Goal: Transaction & Acquisition: Purchase product/service

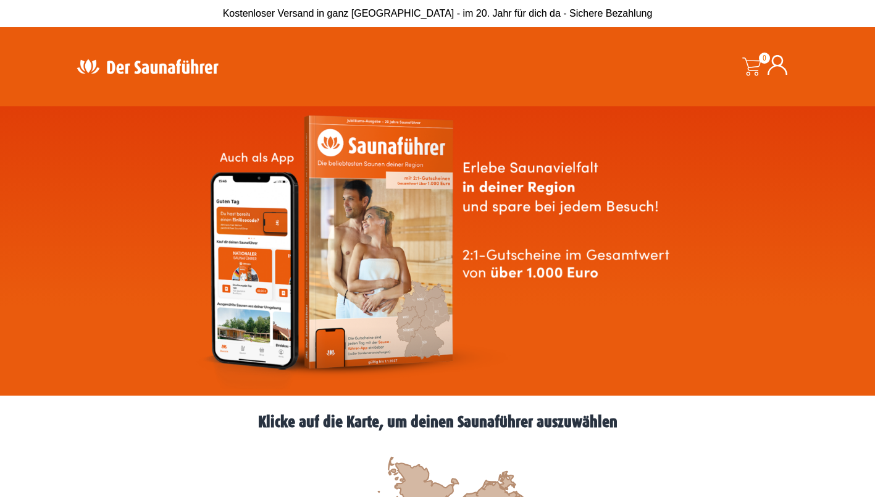
click at [149, 45] on div at bounding box center [196, 66] width 259 height 61
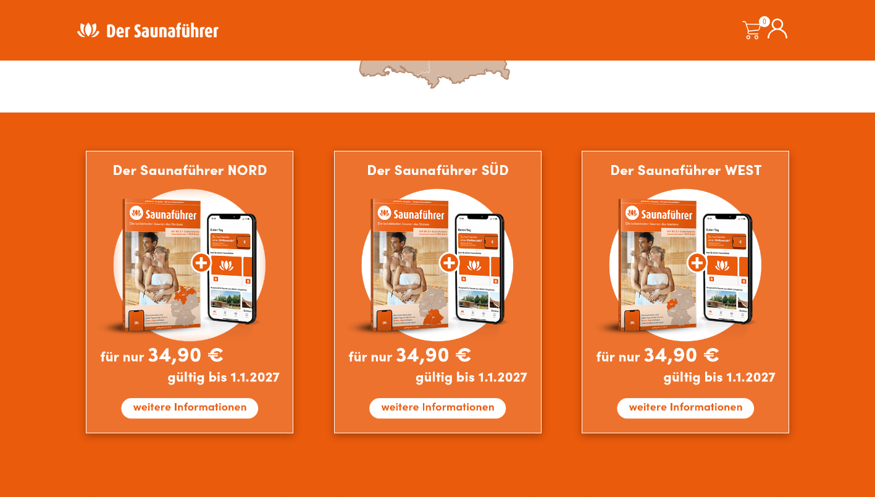
scroll to position [679, 0]
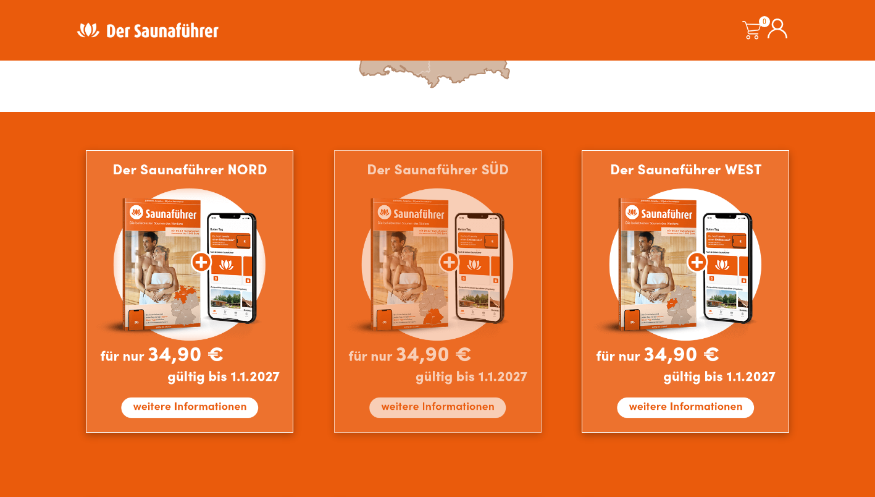
click at [456, 245] on img at bounding box center [438, 291] width 208 height 282
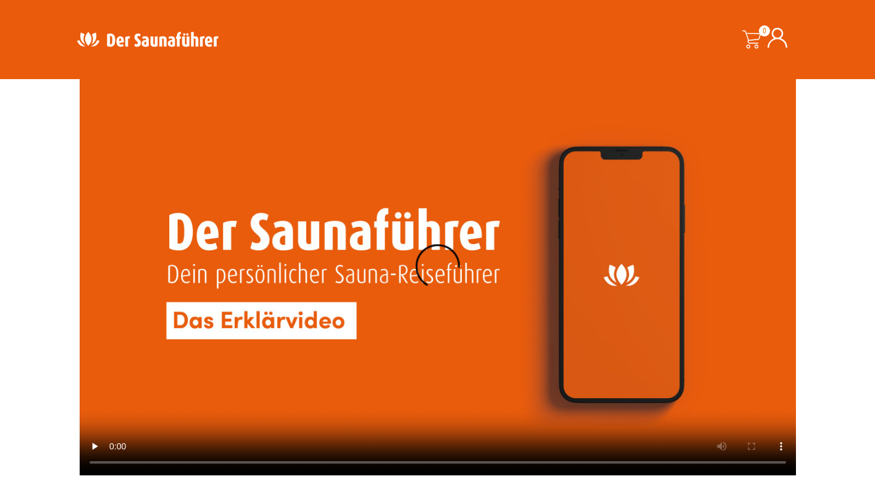
scroll to position [3116, 0]
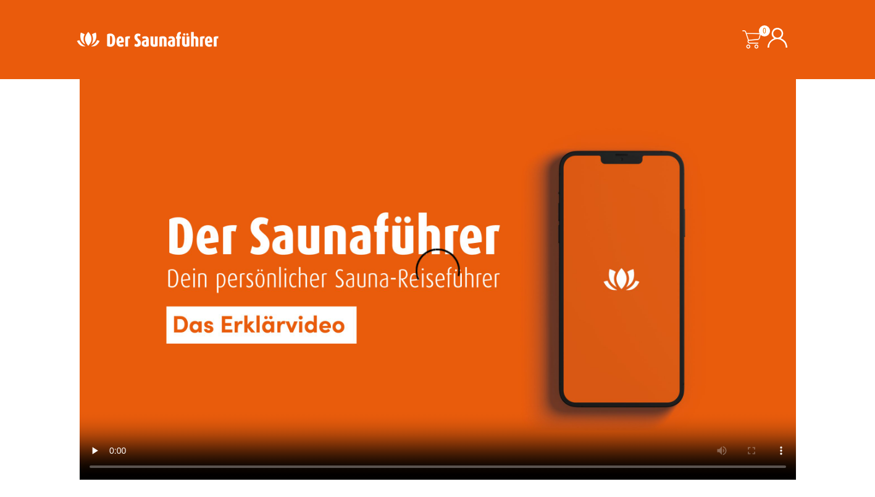
click at [272, 261] on video at bounding box center [438, 278] width 716 height 403
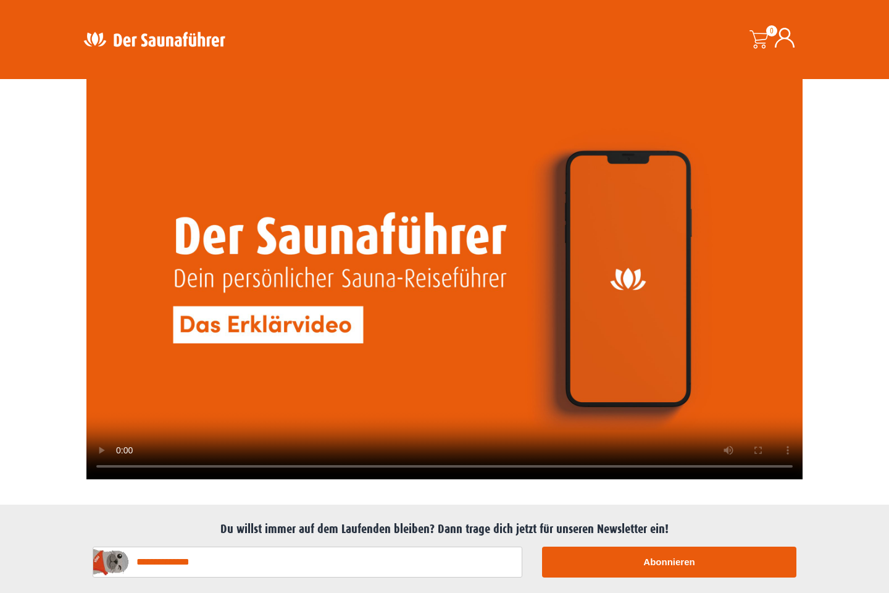
click at [603, 191] on video at bounding box center [444, 278] width 716 height 403
